Goal: Transaction & Acquisition: Download file/media

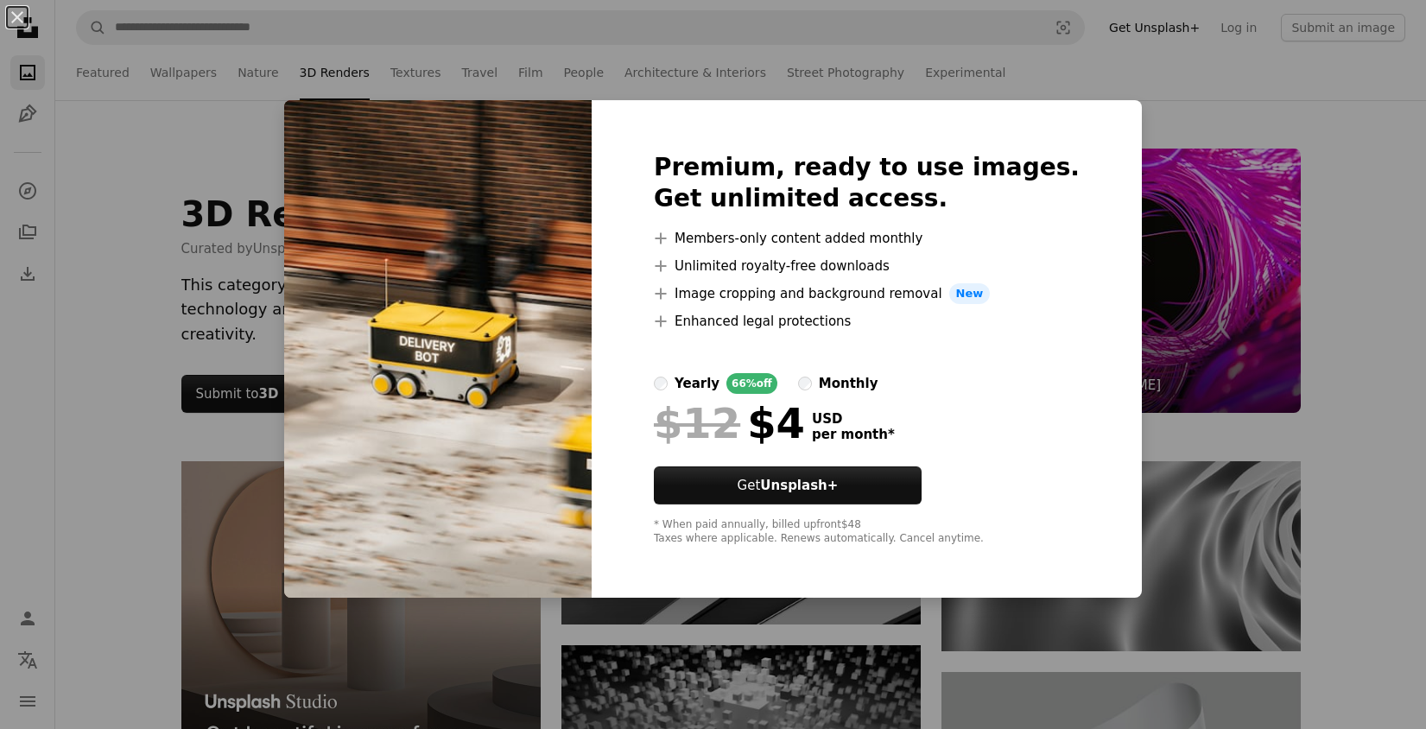
scroll to position [605, 0]
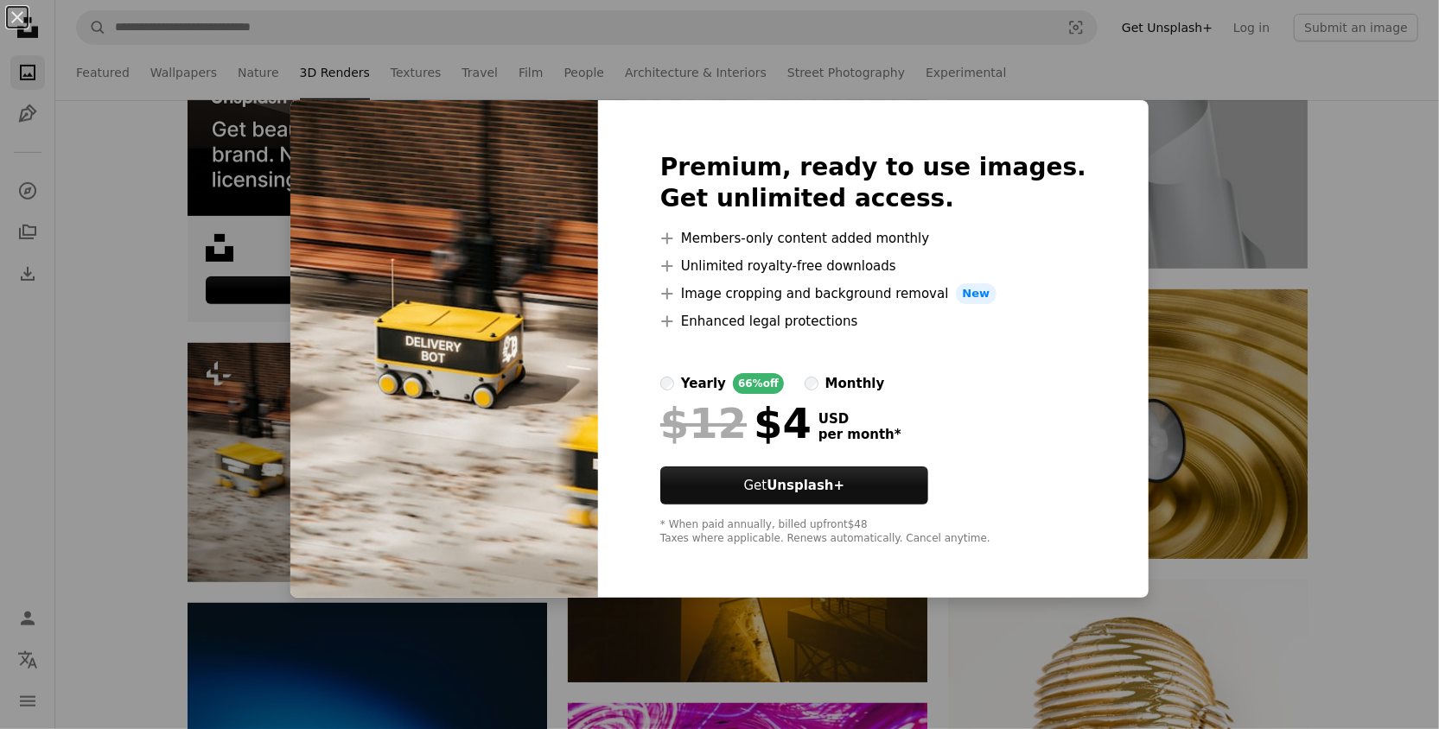
click at [1146, 128] on div "An X shape Premium, ready to use images. Get unlimited access. A plus sign Memb…" at bounding box center [719, 364] width 1439 height 729
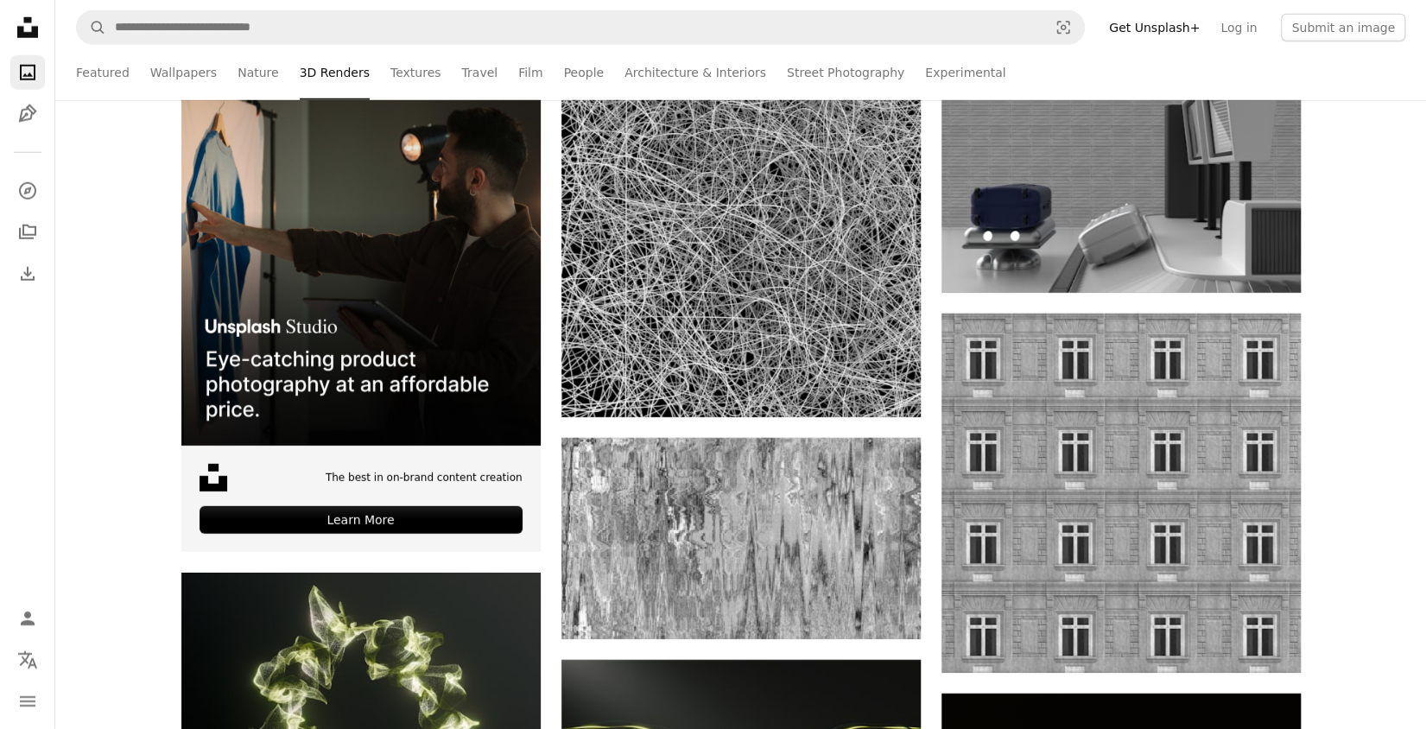
scroll to position [3197, 0]
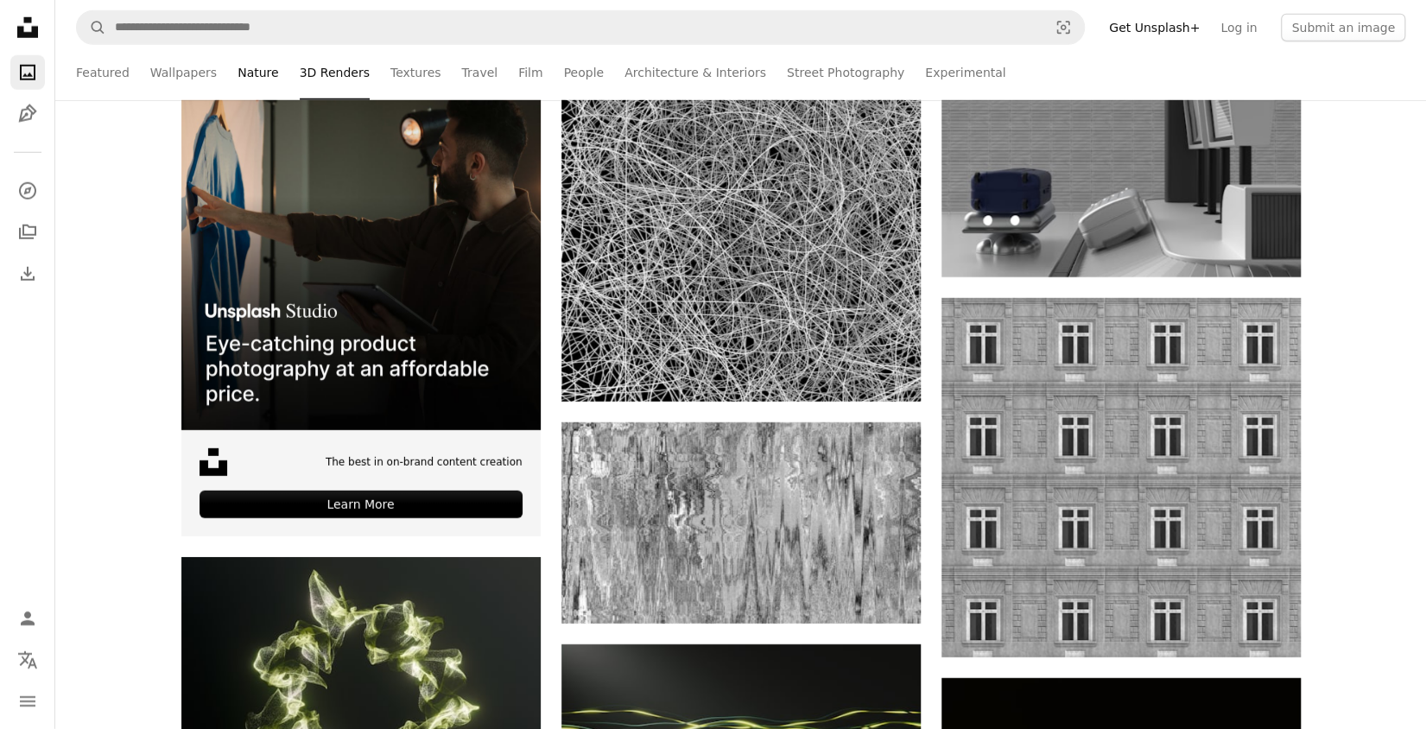
click at [264, 72] on link "Nature" at bounding box center [258, 72] width 41 height 55
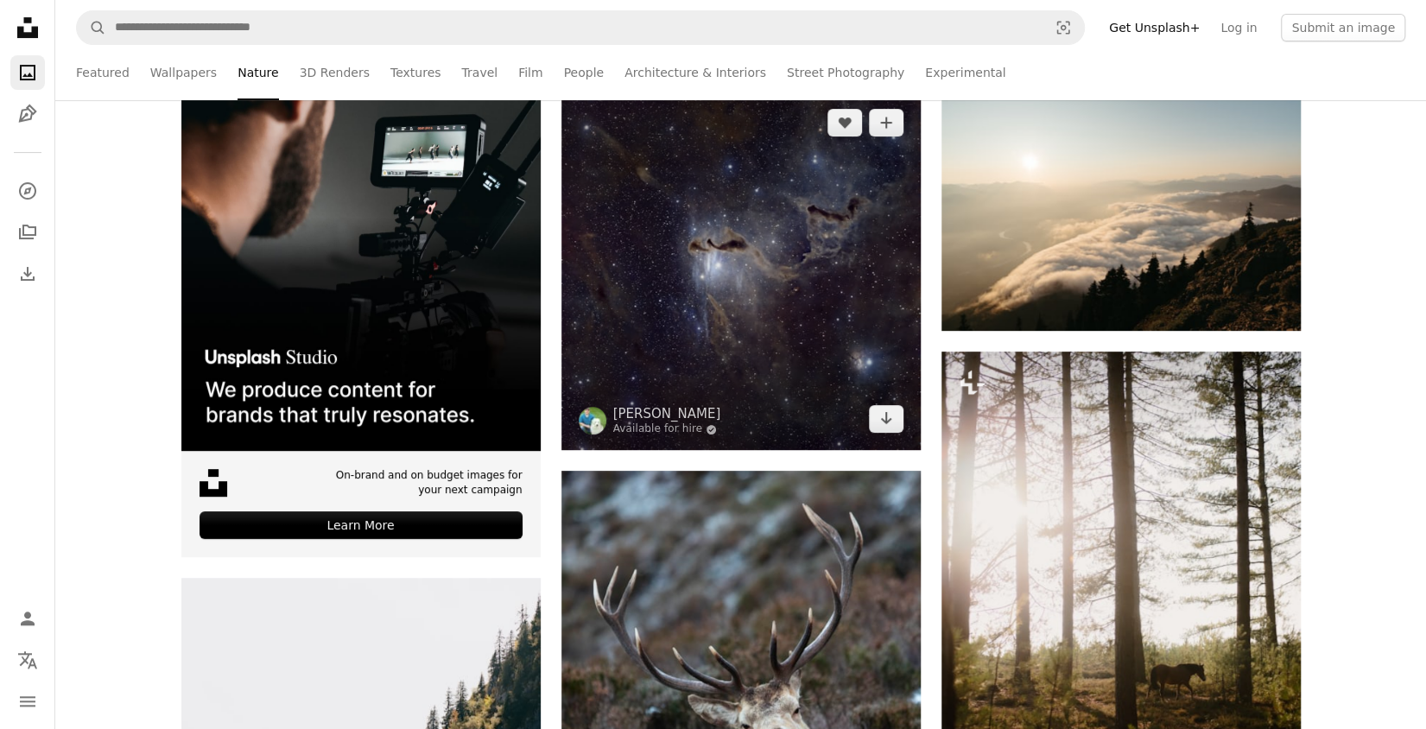
scroll to position [346, 0]
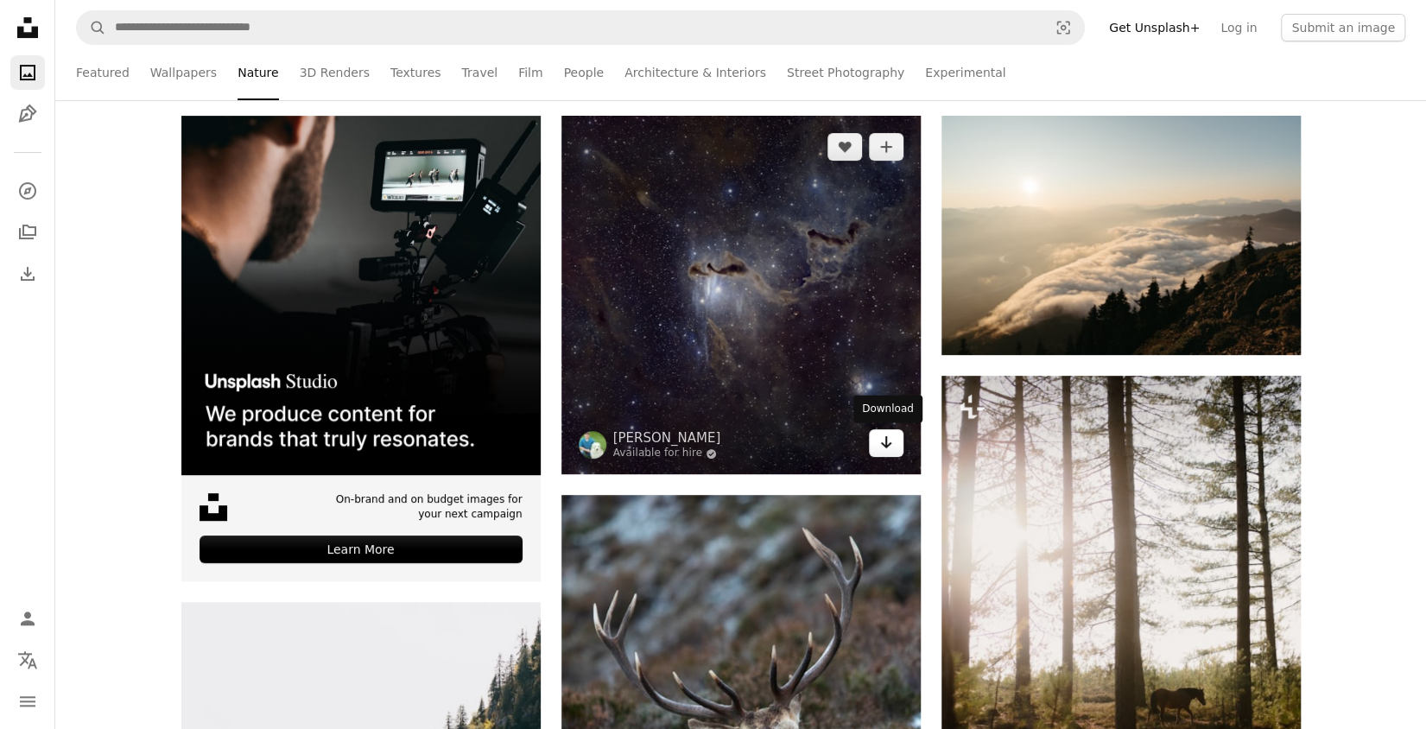
click at [884, 448] on icon "Arrow pointing down" at bounding box center [887, 442] width 14 height 21
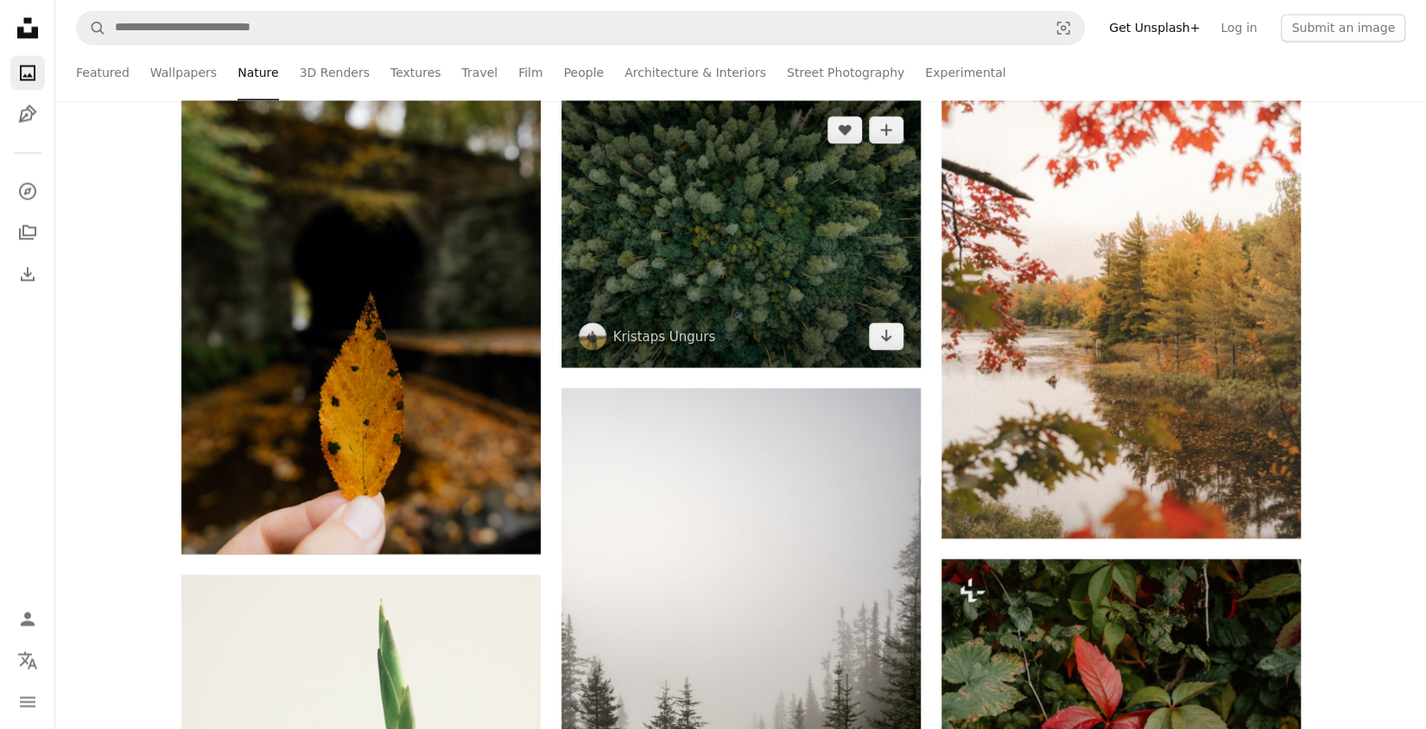
scroll to position [1987, 0]
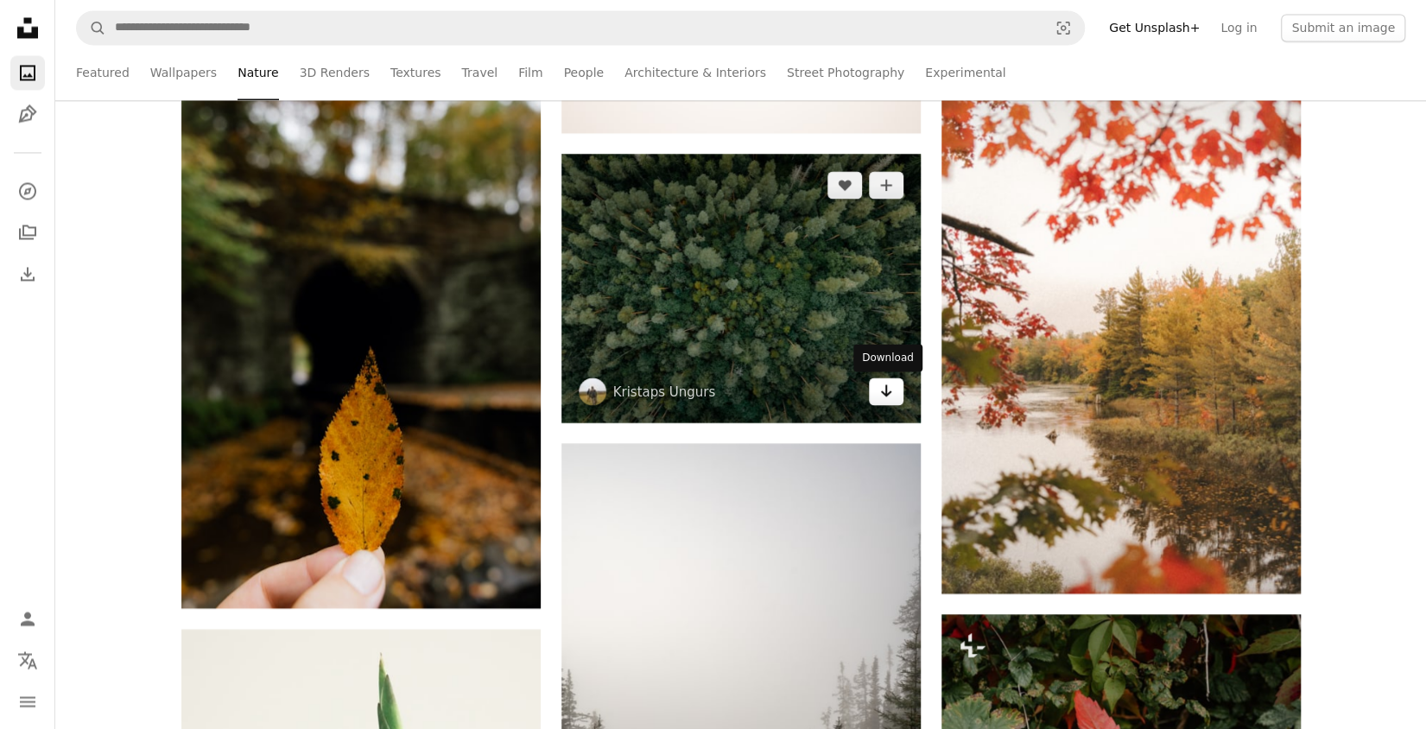
click at [884, 396] on icon "Arrow pointing down" at bounding box center [887, 390] width 14 height 21
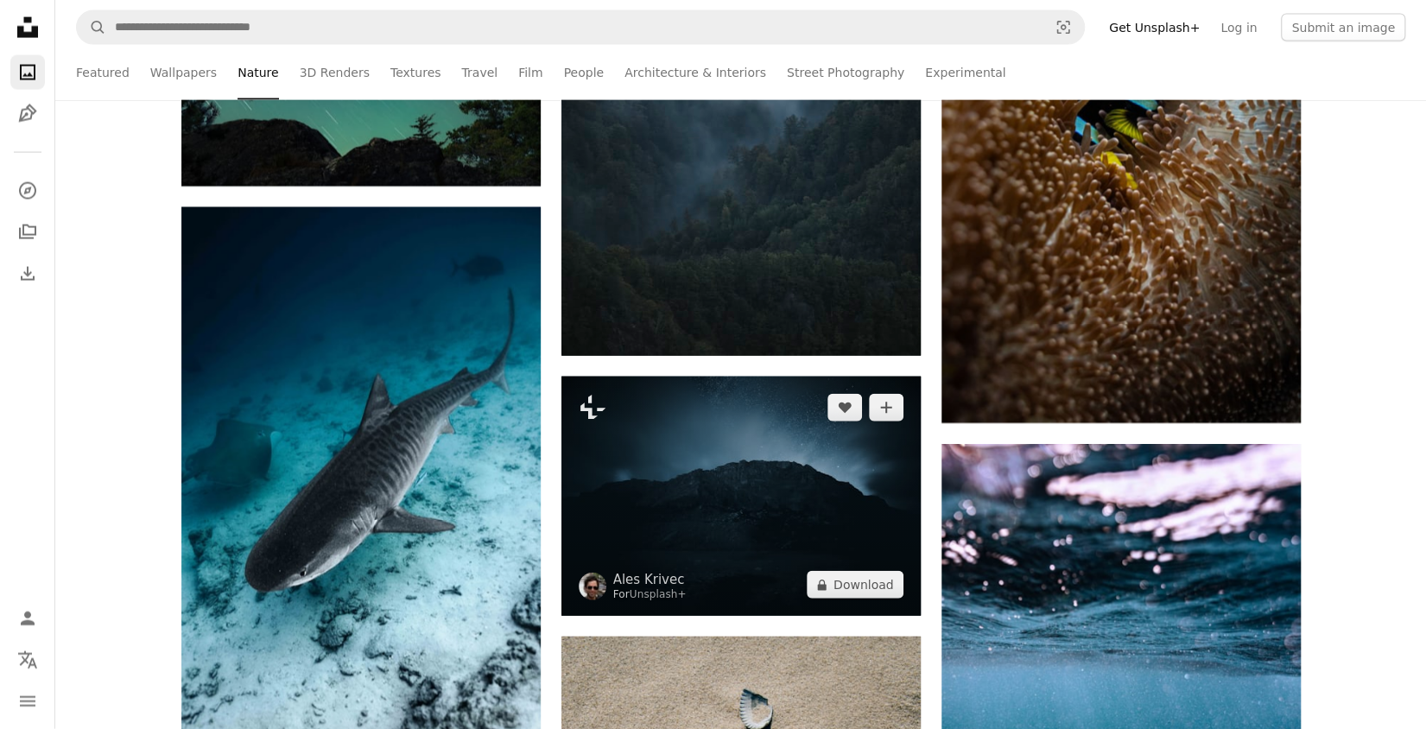
scroll to position [6912, 0]
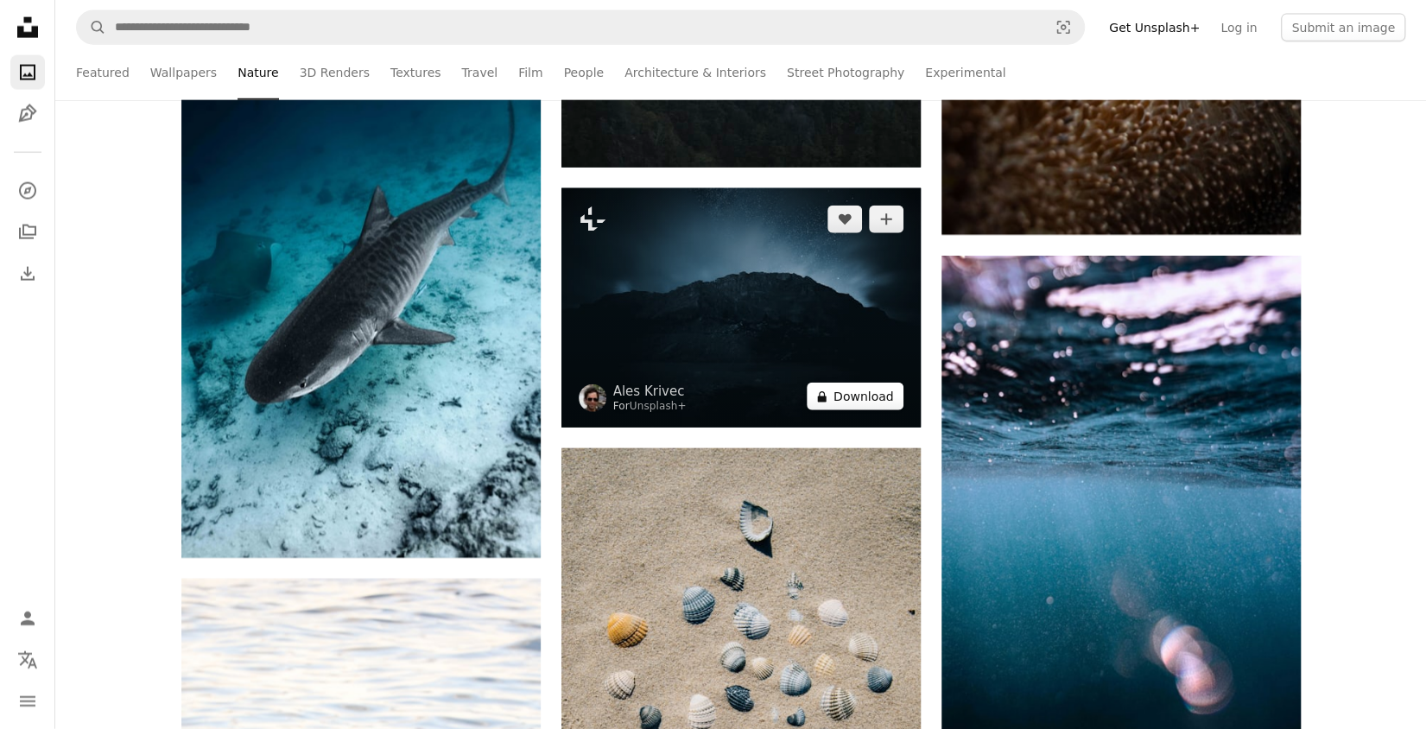
click at [829, 399] on icon "A lock" at bounding box center [822, 397] width 13 height 13
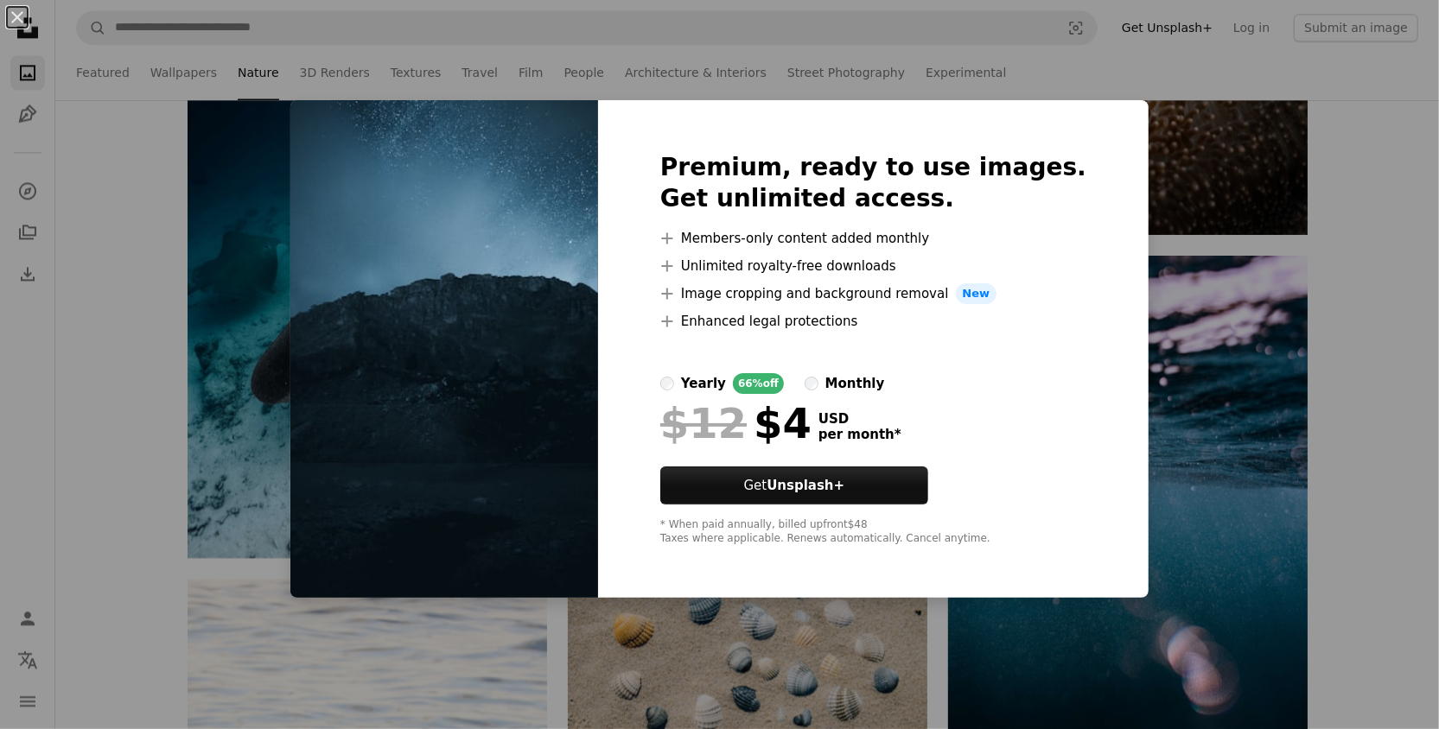
click at [1206, 139] on div "An X shape Premium, ready to use images. Get unlimited access. A plus sign Memb…" at bounding box center [719, 364] width 1439 height 729
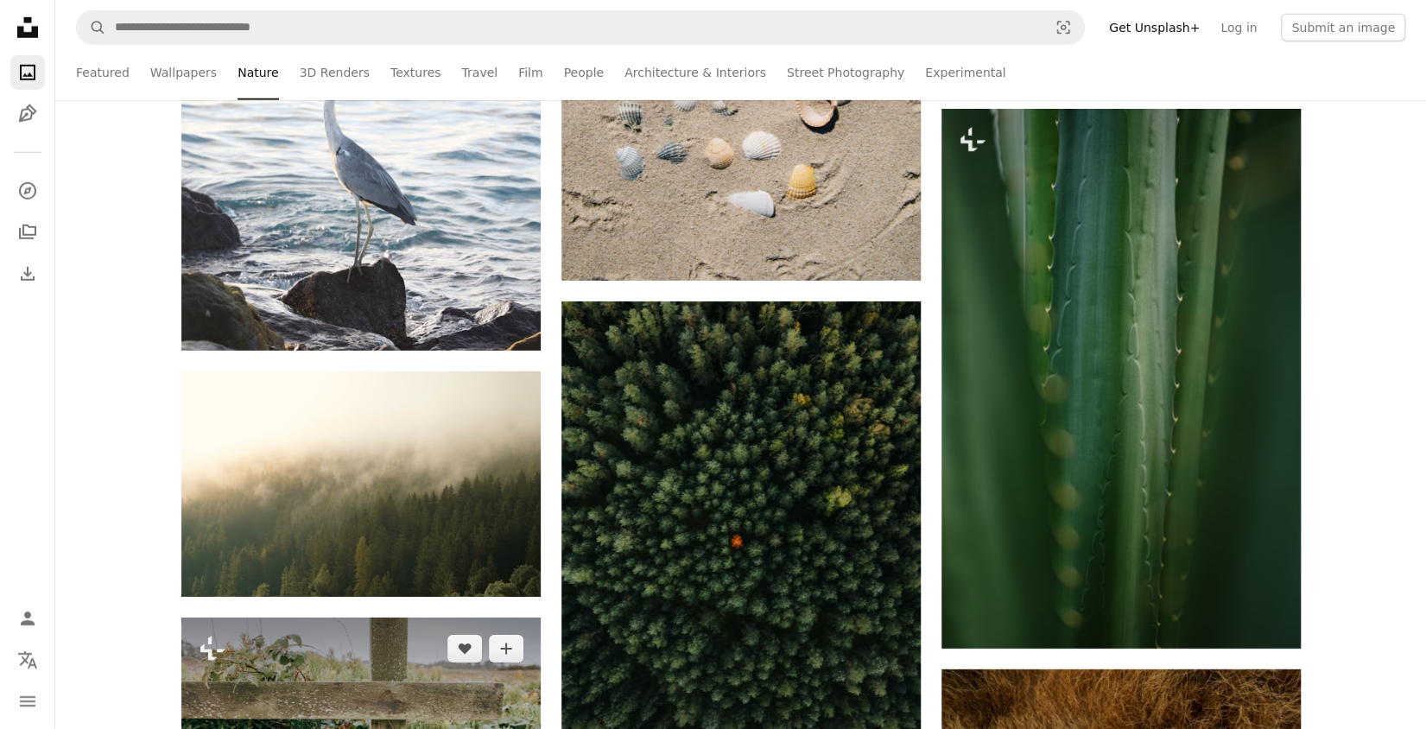
scroll to position [7603, 0]
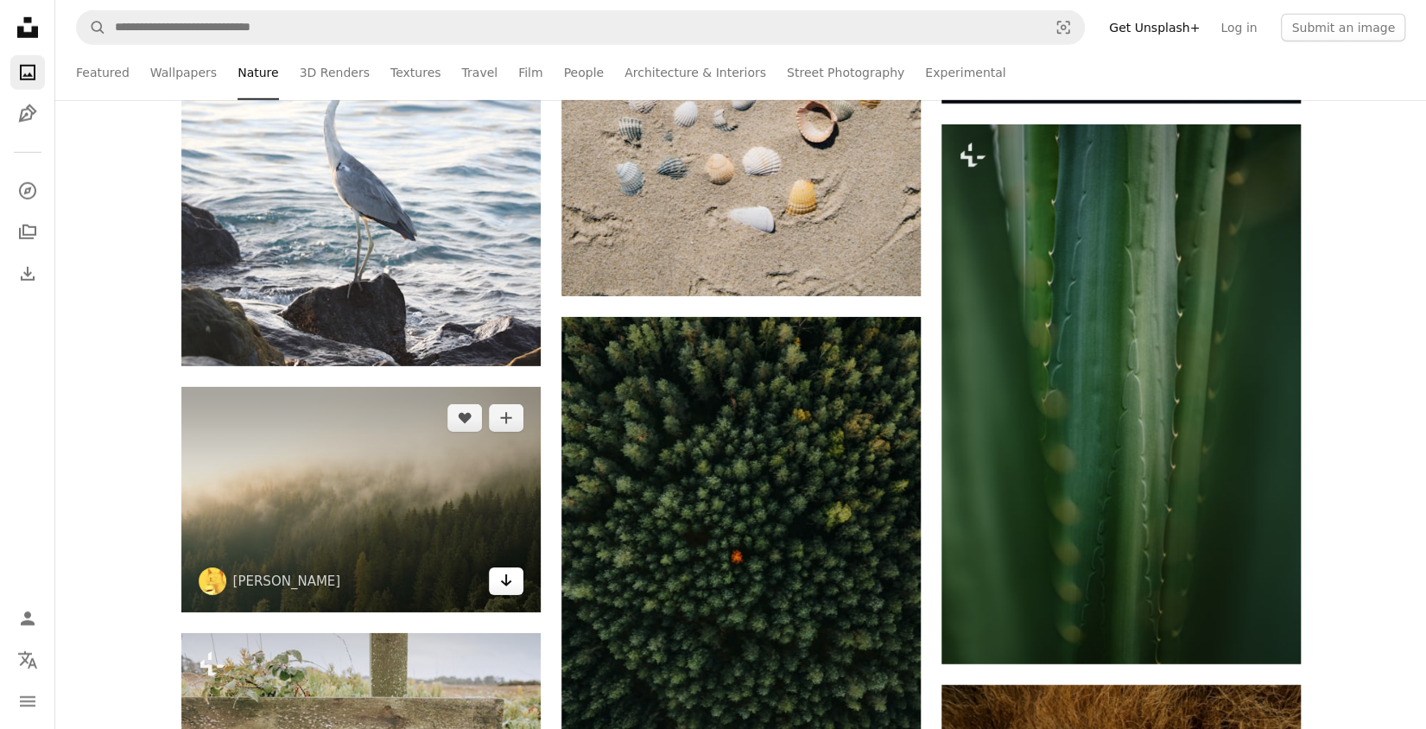
click at [505, 583] on icon "Download" at bounding box center [505, 581] width 11 height 12
